Goal: Navigation & Orientation: Find specific page/section

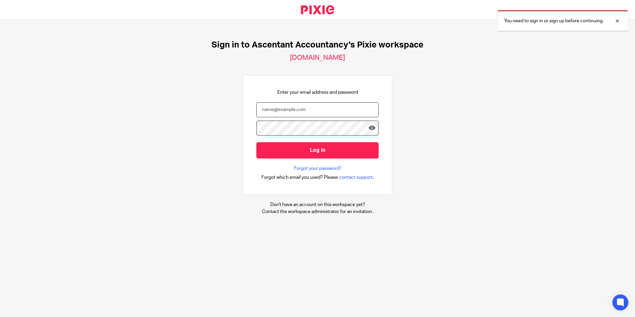
click at [270, 113] on input "email" at bounding box center [317, 109] width 122 height 15
click at [274, 112] on input "[EMAIL_ADDRESS][DOMAIN_NAME]" at bounding box center [317, 109] width 122 height 15
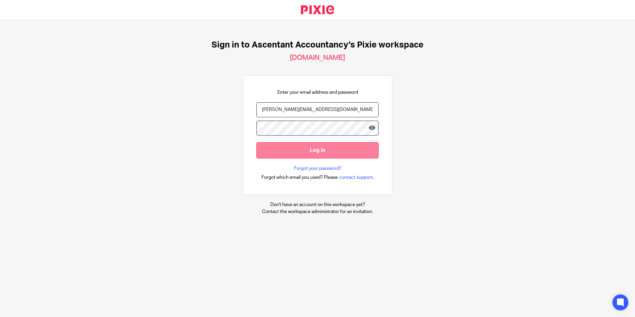
type input "[PERSON_NAME][EMAIL_ADDRESS][DOMAIN_NAME]"
click at [307, 156] on input "Log in" at bounding box center [317, 150] width 122 height 16
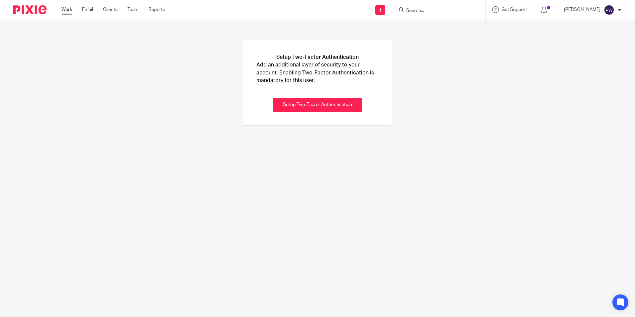
click at [64, 12] on link "Work" at bounding box center [66, 9] width 11 height 7
